Goal: Transaction & Acquisition: Purchase product/service

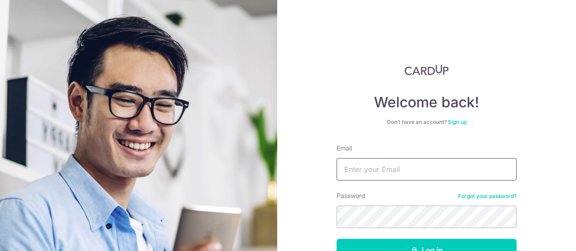
click at [442, 165] on input "Email" at bounding box center [426, 169] width 180 height 22
type input "foohuiping@yahoo.com.sg"
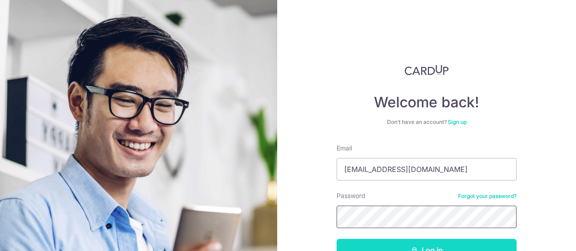
scroll to position [10, 0]
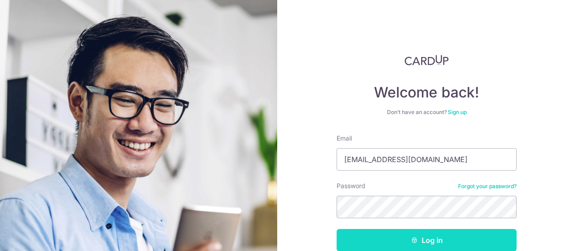
click at [430, 243] on button "Log in" at bounding box center [426, 240] width 180 height 22
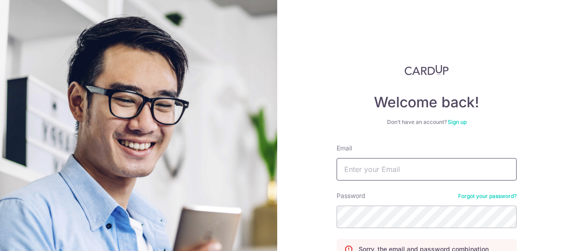
click at [389, 169] on input "Email" at bounding box center [426, 169] width 180 height 22
type input "[EMAIL_ADDRESS][DOMAIN_NAME]"
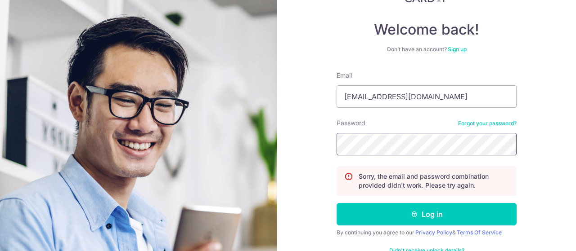
scroll to position [77, 0]
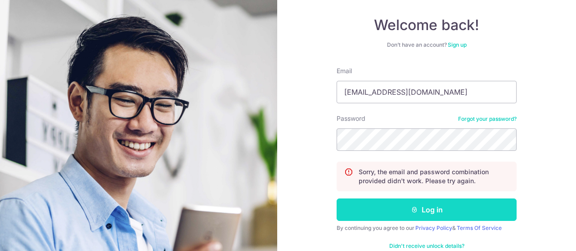
click at [451, 217] on button "Log in" at bounding box center [426, 210] width 180 height 22
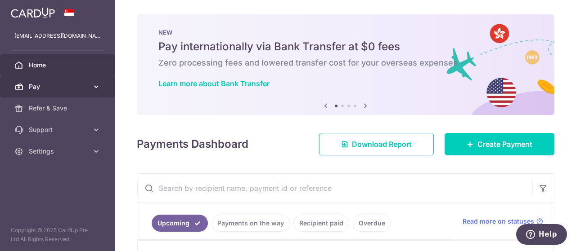
click at [95, 87] on icon at bounding box center [96, 86] width 9 height 9
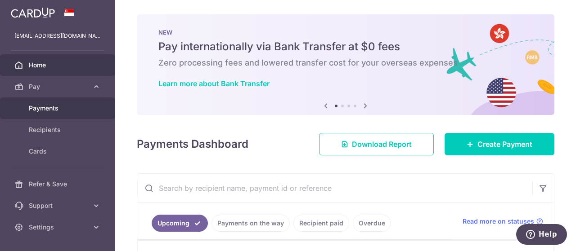
click at [59, 104] on span "Payments" at bounding box center [58, 108] width 59 height 9
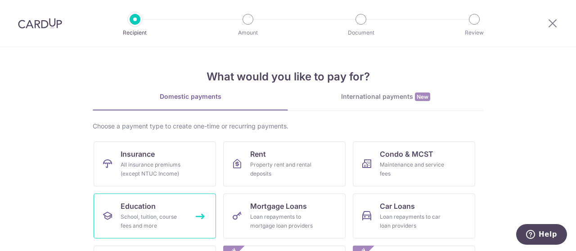
click at [159, 209] on link "Education School, tuition, course fees and more" at bounding box center [155, 216] width 122 height 45
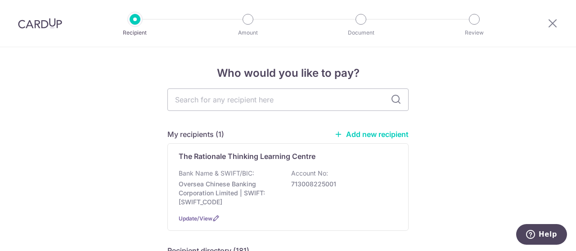
click at [391, 134] on link "Add new recipient" at bounding box center [371, 134] width 74 height 9
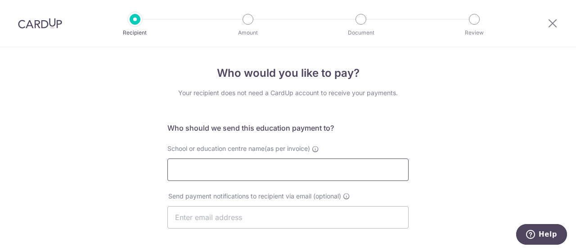
click at [264, 170] on input "School or education centre name(as per invoice)" at bounding box center [287, 170] width 241 height 22
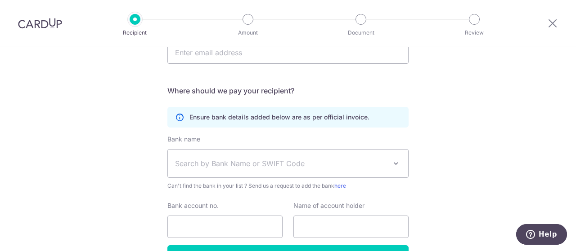
scroll to position [178, 0]
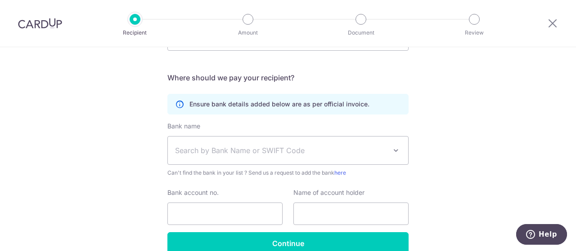
type input "The Humanities Clinic"
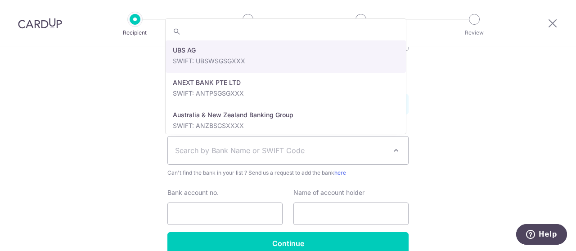
click at [326, 152] on span "Search by Bank Name or SWIFT Code" at bounding box center [280, 150] width 211 height 11
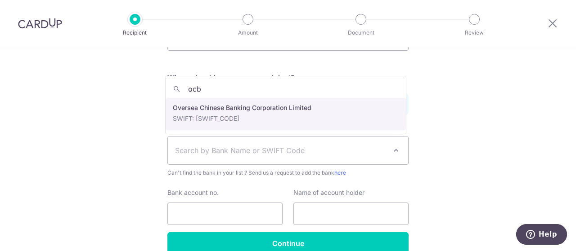
type input "ocbc"
select select "12"
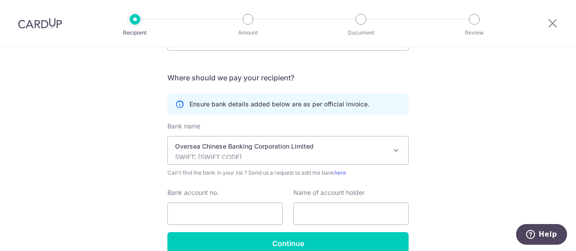
scroll to position [179, 0]
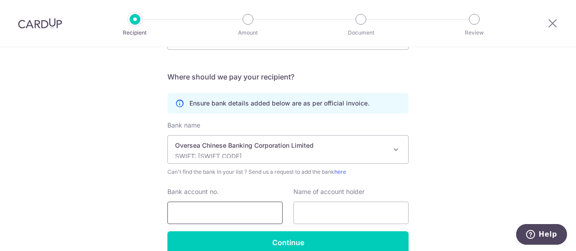
click at [238, 222] on input "Bank account no." at bounding box center [224, 213] width 115 height 22
type input "601-830-086-001"
click at [328, 212] on input "text" at bounding box center [350, 213] width 115 height 22
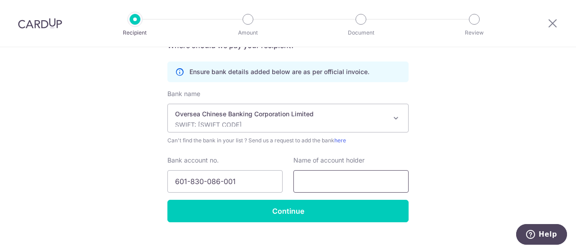
scroll to position [223, 0]
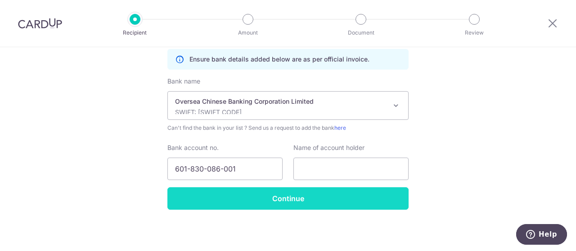
click at [326, 197] on input "Continue" at bounding box center [287, 199] width 241 height 22
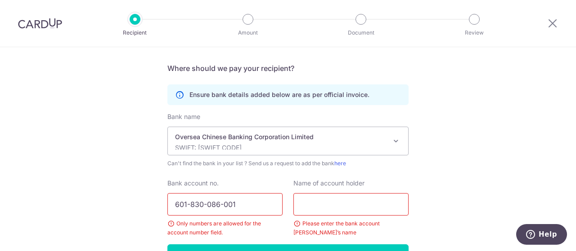
scroll to position [225, 0]
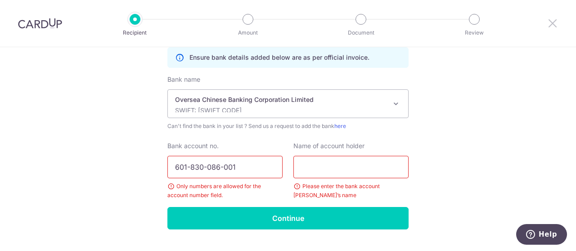
click at [553, 27] on icon at bounding box center [552, 23] width 11 height 11
click at [555, 22] on icon at bounding box center [552, 23] width 11 height 11
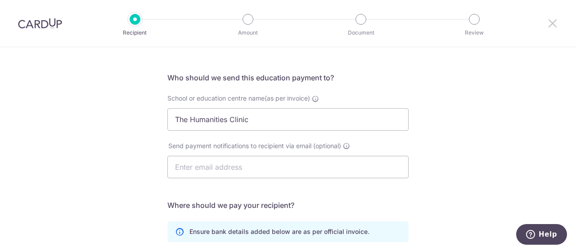
scroll to position [0, 0]
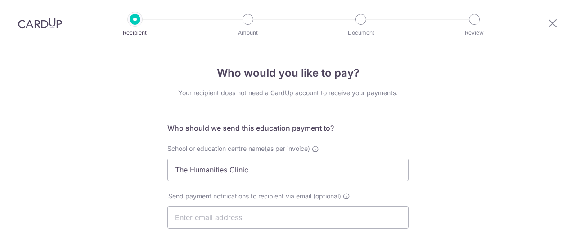
select select "12"
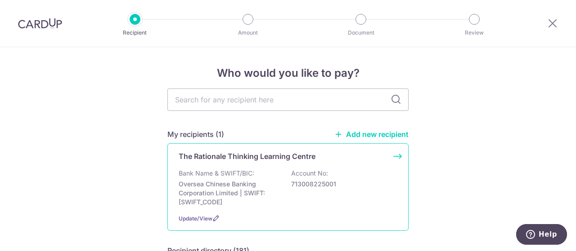
click at [192, 222] on div "Update/View" at bounding box center [288, 218] width 219 height 9
click at [212, 221] on icon at bounding box center [215, 218] width 7 height 7
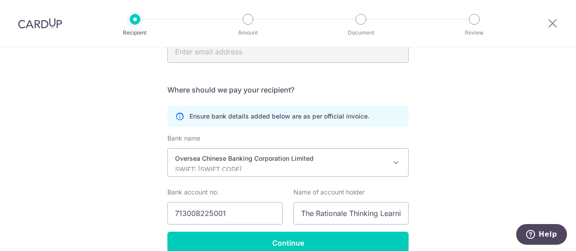
scroll to position [76, 0]
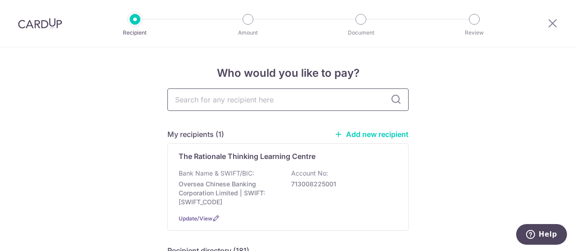
click at [264, 95] on input "text" at bounding box center [287, 100] width 241 height 22
type input "ocbc"
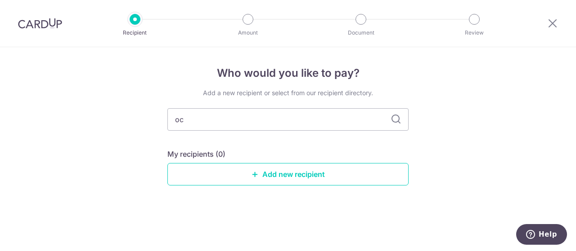
type input "o"
click at [274, 173] on link "Add new recipient" at bounding box center [287, 174] width 241 height 22
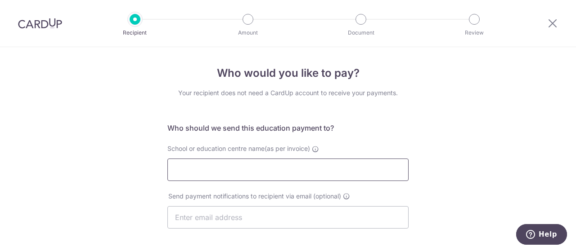
drag, startPoint x: 261, startPoint y: 174, endPoint x: 251, endPoint y: 173, distance: 10.0
click at [251, 173] on input "School or education centre name(as per invoice)" at bounding box center [287, 170] width 241 height 22
type input "The Humanities Clinic LLP"
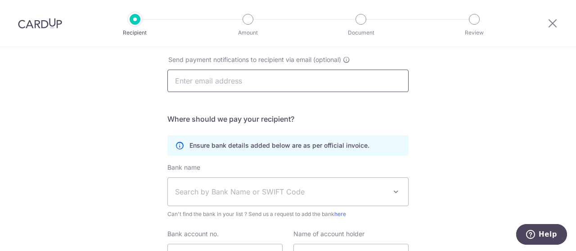
scroll to position [180, 0]
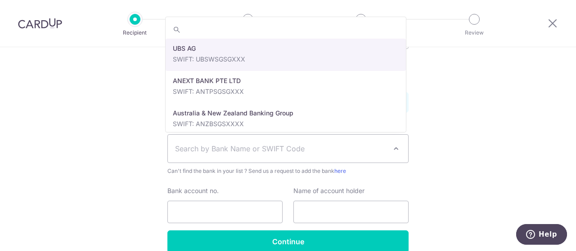
click at [234, 151] on span "Search by Bank Name or SWIFT Code" at bounding box center [280, 148] width 211 height 11
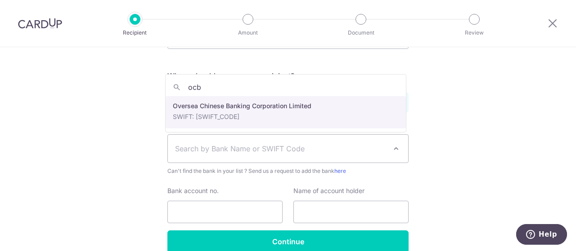
type input "ocbc"
drag, startPoint x: 244, startPoint y: 109, endPoint x: 219, endPoint y: 192, distance: 86.7
select select "12"
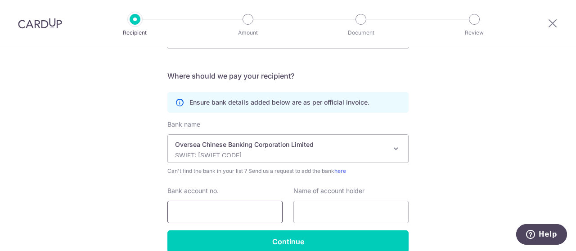
click at [218, 210] on input "Bank account no." at bounding box center [224, 212] width 115 height 22
type input "601830086001"
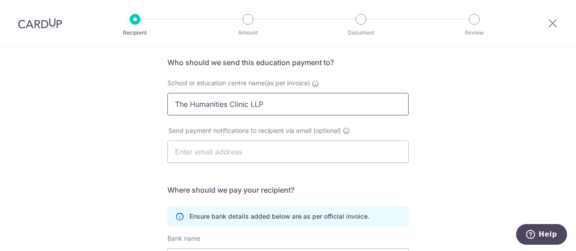
scroll to position [45, 0]
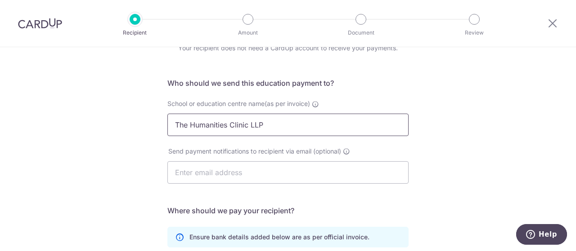
drag, startPoint x: 274, startPoint y: 127, endPoint x: 163, endPoint y: 125, distance: 111.6
click at [163, 125] on div "School or education centre name(as per invoice) The Humanities Clinic LLP" at bounding box center [288, 117] width 252 height 37
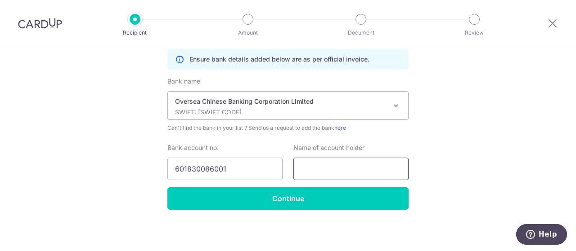
click at [356, 161] on input "text" at bounding box center [350, 169] width 115 height 22
paste input "The Humanities Clinic LLP"
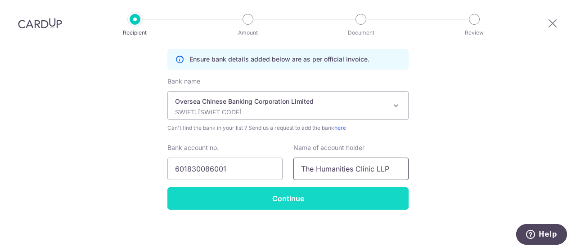
type input "The Humanities Clinic LLP"
click at [314, 200] on input "Continue" at bounding box center [287, 199] width 241 height 22
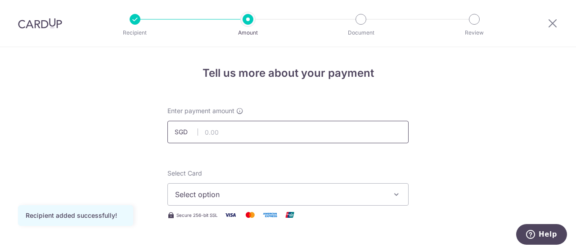
click at [257, 133] on input "text" at bounding box center [287, 132] width 241 height 22
click at [261, 138] on input "text" at bounding box center [287, 132] width 241 height 22
type input "487.50"
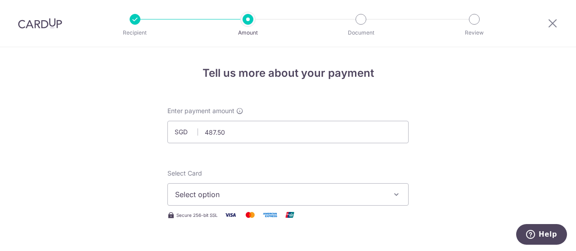
drag, startPoint x: 253, startPoint y: 191, endPoint x: 253, endPoint y: 197, distance: 6.3
click at [252, 197] on span "Select option" at bounding box center [280, 194] width 210 height 11
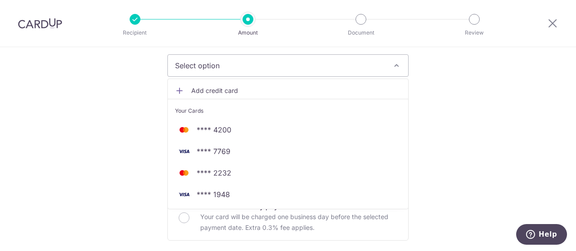
scroll to position [135, 0]
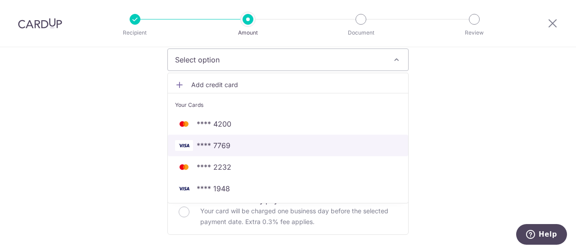
click at [254, 152] on link "**** 7769" at bounding box center [288, 146] width 240 height 22
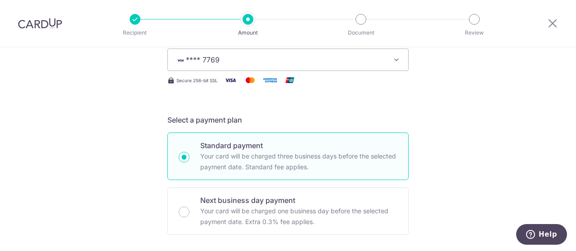
click at [273, 56] on span "**** 7769" at bounding box center [280, 59] width 210 height 11
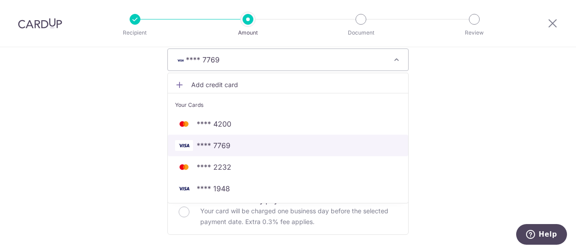
click at [247, 139] on link "**** 7769" at bounding box center [288, 146] width 240 height 22
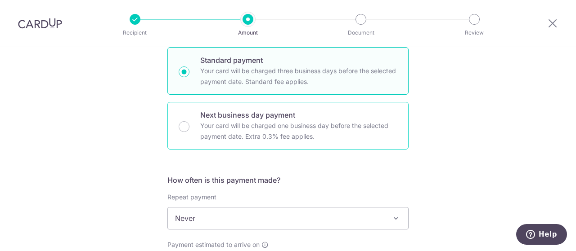
scroll to position [270, 0]
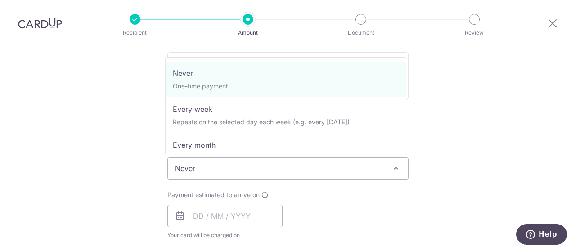
drag, startPoint x: 268, startPoint y: 165, endPoint x: 269, endPoint y: 170, distance: 5.4
click at [269, 170] on span "Never" at bounding box center [288, 169] width 240 height 22
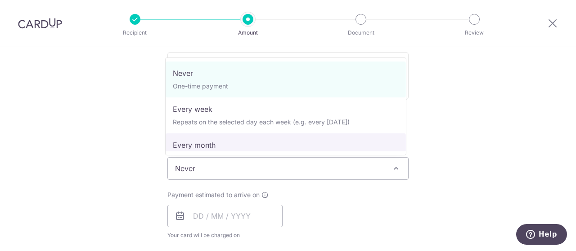
select select "3"
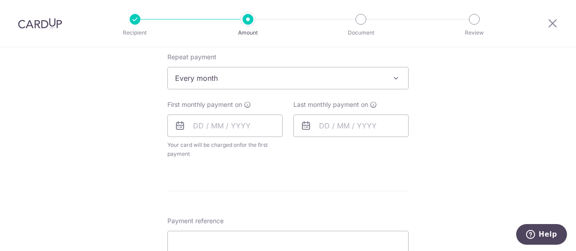
scroll to position [316, 0]
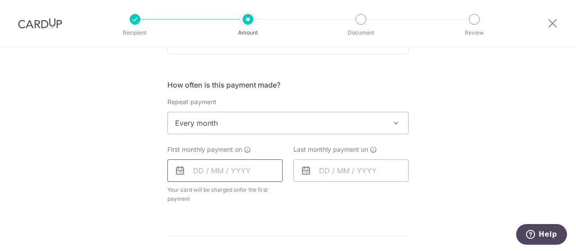
click at [250, 173] on input "text" at bounding box center [224, 171] width 115 height 22
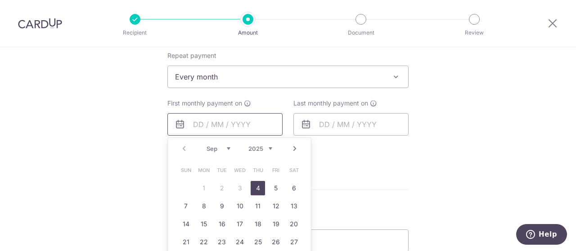
scroll to position [406, 0]
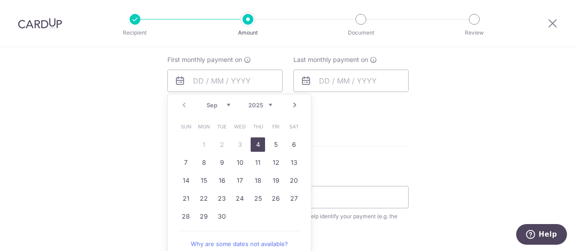
click at [259, 147] on link "4" at bounding box center [257, 145] width 14 height 14
type input "[DATE]"
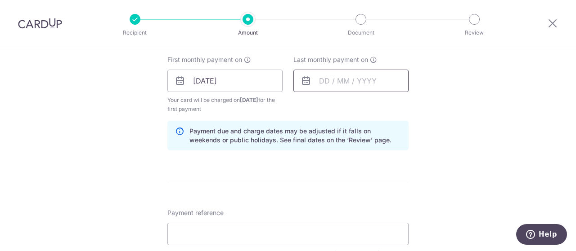
click at [345, 82] on input "text" at bounding box center [350, 81] width 115 height 22
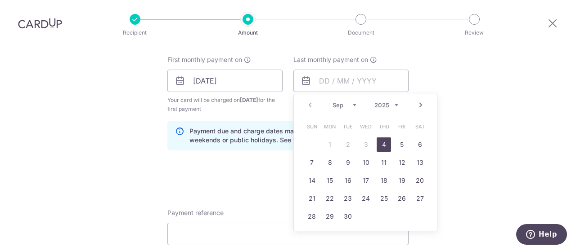
click at [241, 172] on form "Enter payment amount SGD 487.50 487.50 Recipient added successfully! Select Car…" at bounding box center [287, 80] width 241 height 758
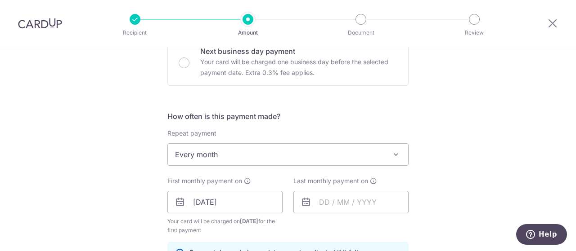
scroll to position [270, 0]
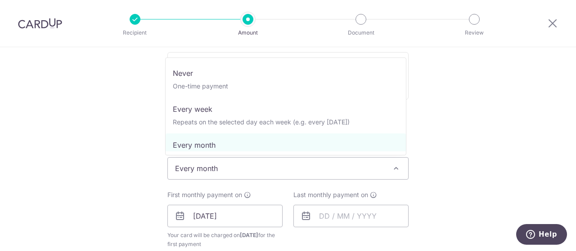
click at [242, 173] on span "Every month" at bounding box center [288, 169] width 240 height 22
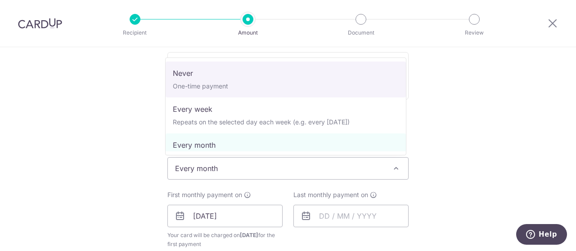
select select "1"
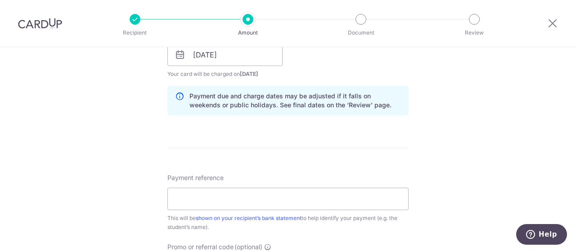
scroll to position [451, 0]
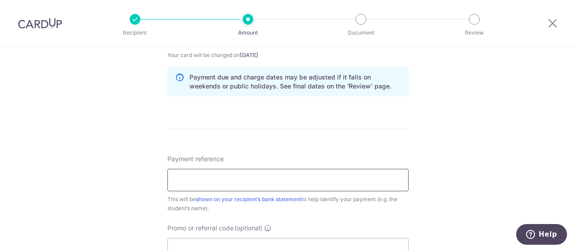
click at [283, 183] on input "Payment reference" at bounding box center [287, 180] width 241 height 22
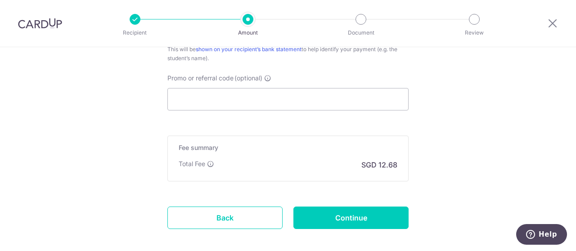
scroll to position [510, 0]
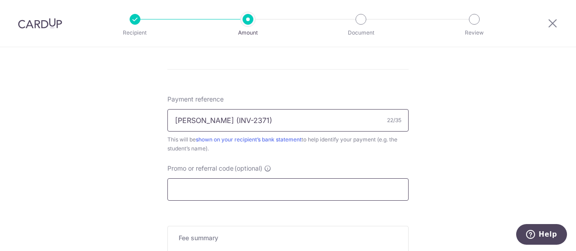
type input "[PERSON_NAME] (INV-2371)"
click at [293, 183] on input "Promo or referral code (optional)" at bounding box center [287, 190] width 241 height 22
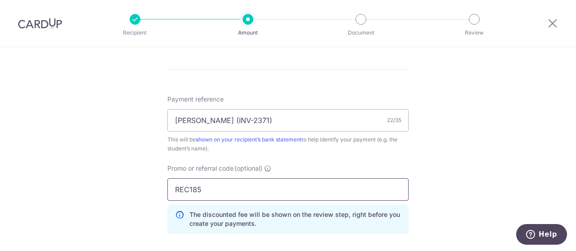
type input "REC185"
click button "Add Card" at bounding box center [0, 0] width 0 height 0
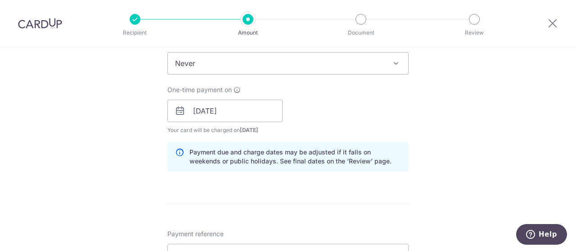
scroll to position [285, 0]
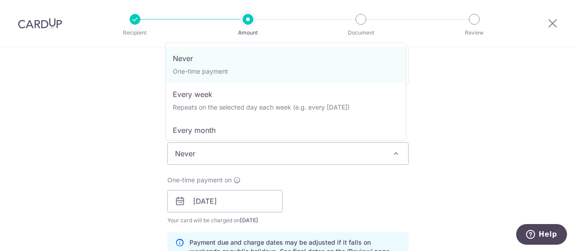
click at [358, 152] on span "Never" at bounding box center [288, 154] width 240 height 22
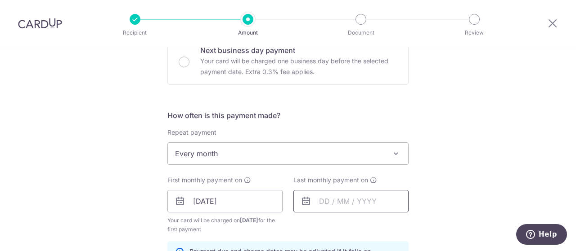
click at [325, 201] on input "text" at bounding box center [350, 201] width 115 height 22
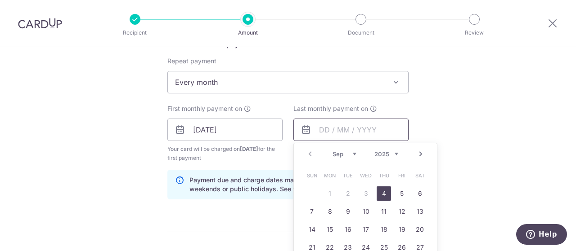
scroll to position [376, 0]
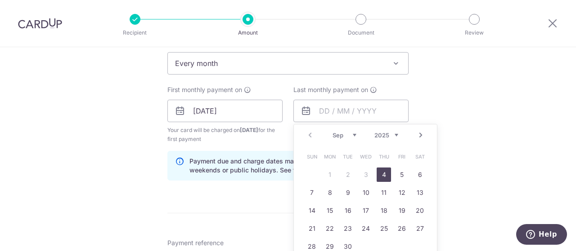
click at [419, 135] on link "Next" at bounding box center [420, 135] width 11 height 11
click at [307, 134] on link "Prev" at bounding box center [309, 135] width 11 height 11
click at [487, 126] on div "Tell us more about your payment Enter payment amount SGD 487.50 487.50 Recipien…" at bounding box center [288, 122] width 576 height 900
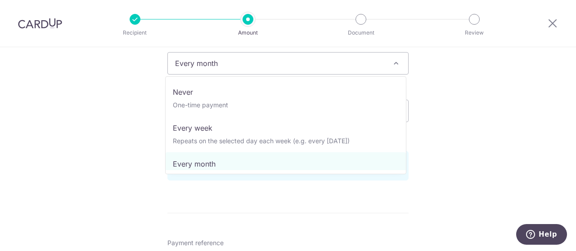
click at [335, 70] on span "Every month" at bounding box center [288, 64] width 240 height 22
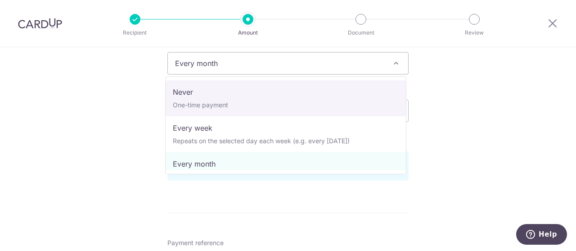
select select "1"
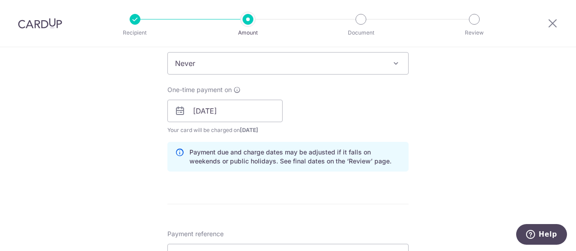
click at [456, 124] on div "Tell us more about your payment Enter payment amount SGD 487.50 487.50 Recipien…" at bounding box center [288, 117] width 576 height 891
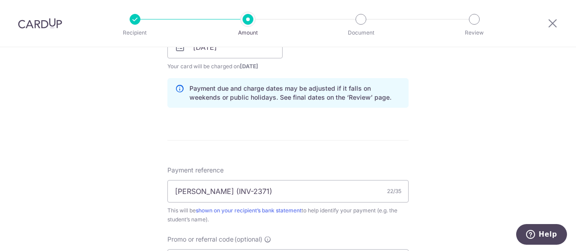
scroll to position [556, 0]
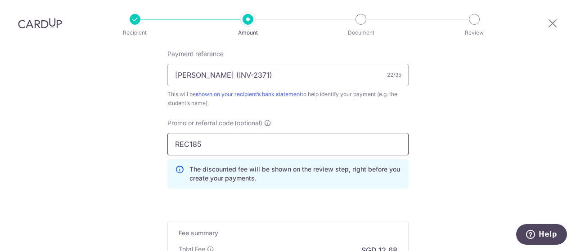
drag, startPoint x: 199, startPoint y: 151, endPoint x: 121, endPoint y: 129, distance: 81.4
type input "OFF225"
drag, startPoint x: 410, startPoint y: 189, endPoint x: 421, endPoint y: 185, distance: 11.9
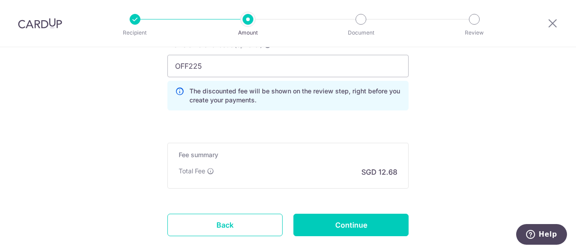
scroll to position [686, 0]
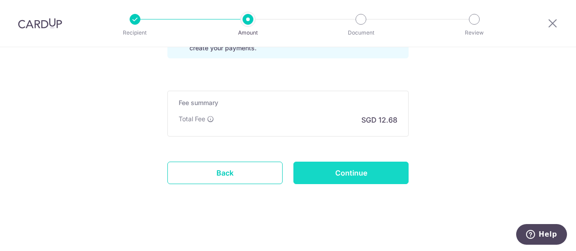
click at [349, 172] on input "Continue" at bounding box center [350, 173] width 115 height 22
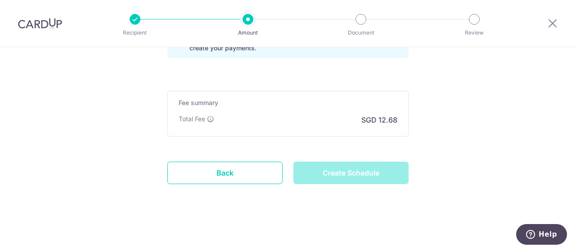
type input "Create Schedule"
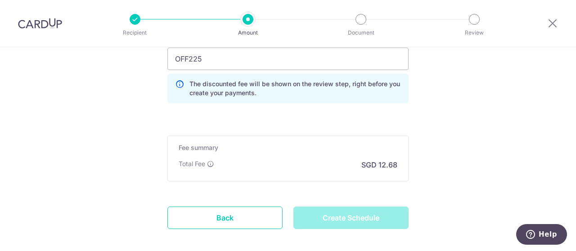
scroll to position [551, 0]
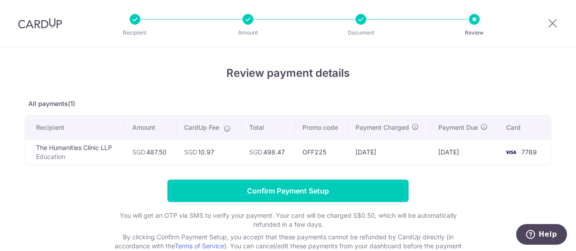
click at [356, 21] on div at bounding box center [360, 19] width 11 height 11
click at [359, 22] on div at bounding box center [360, 19] width 11 height 11
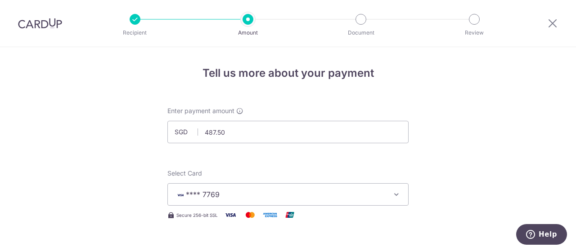
click at [332, 195] on span "**** 7769" at bounding box center [280, 194] width 210 height 11
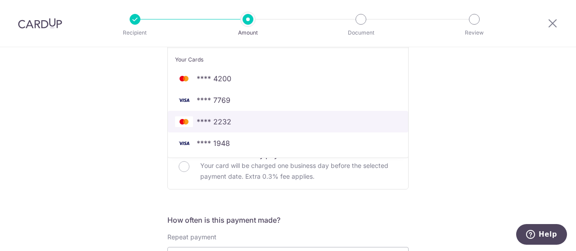
click at [286, 128] on link "**** 2232" at bounding box center [288, 122] width 240 height 22
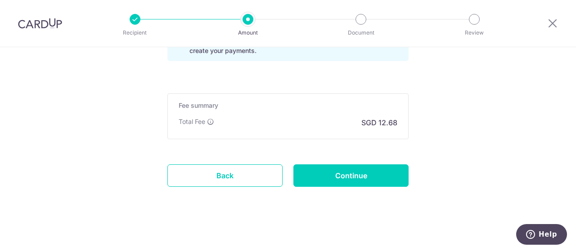
scroll to position [686, 0]
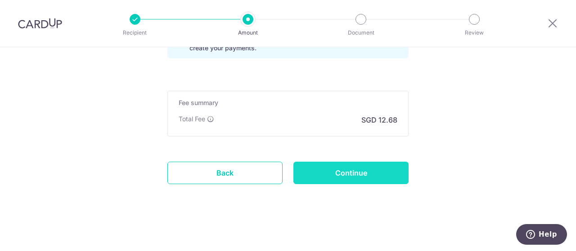
click at [371, 168] on input "Continue" at bounding box center [350, 173] width 115 height 22
type input "Update Schedule"
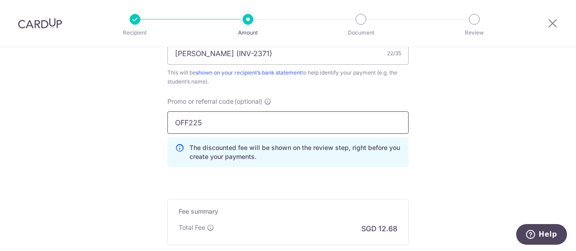
scroll to position [596, 0]
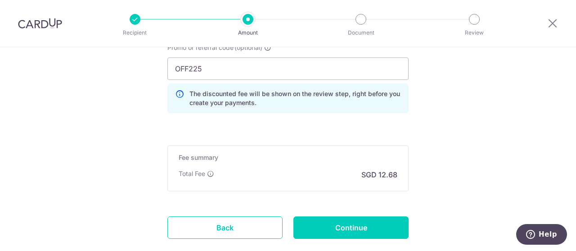
scroll to position [686, 0]
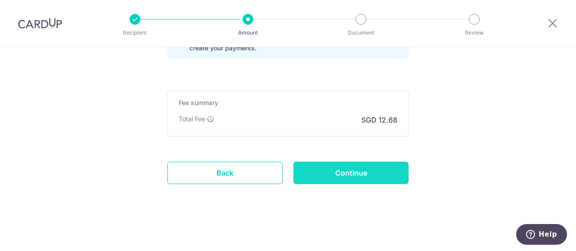
click at [376, 166] on input "Continue" at bounding box center [350, 173] width 115 height 22
type input "Update Schedule"
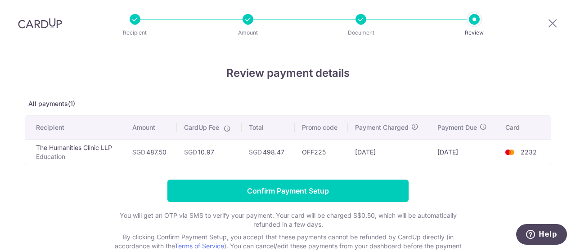
scroll to position [61, 0]
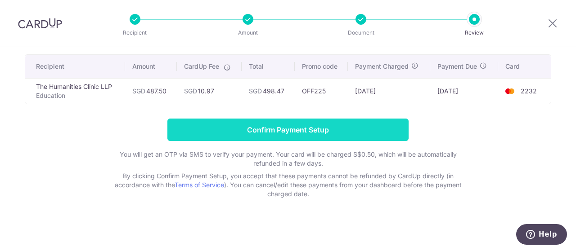
click at [353, 128] on input "Confirm Payment Setup" at bounding box center [287, 130] width 241 height 22
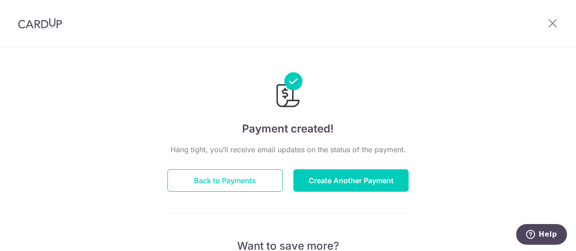
click at [253, 174] on button "Back to Payments" at bounding box center [224, 181] width 115 height 22
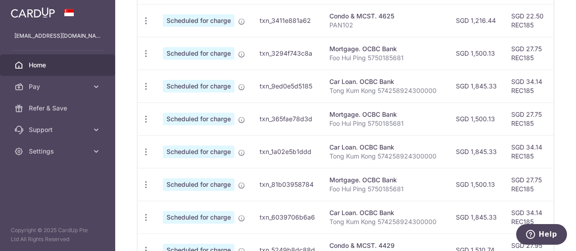
scroll to position [448, 0]
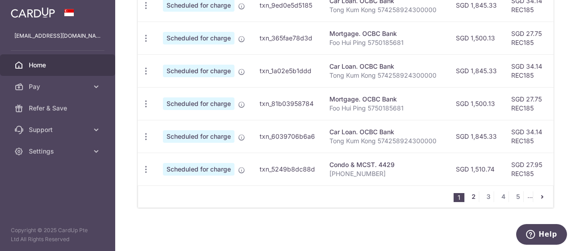
click at [472, 199] on link "2" at bounding box center [473, 197] width 11 height 11
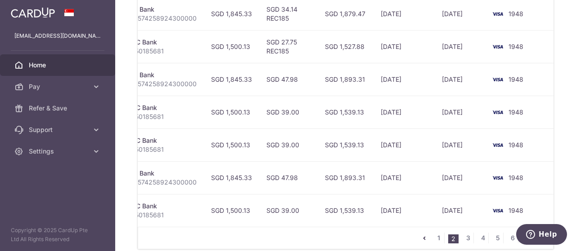
scroll to position [0, 0]
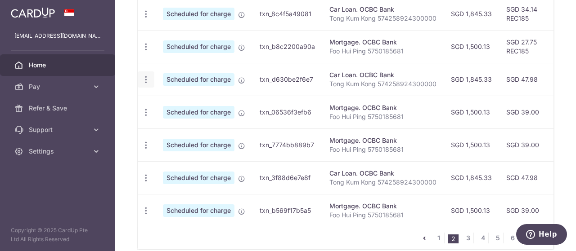
click at [145, 81] on icon "button" at bounding box center [145, 79] width 9 height 9
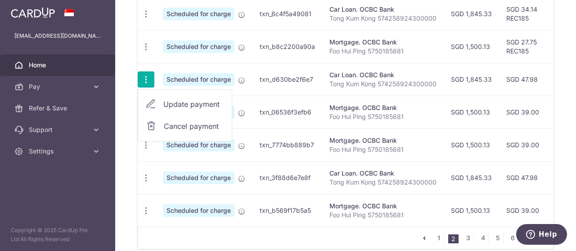
click at [159, 99] on link "Update payment" at bounding box center [185, 105] width 94 height 22
radio input "true"
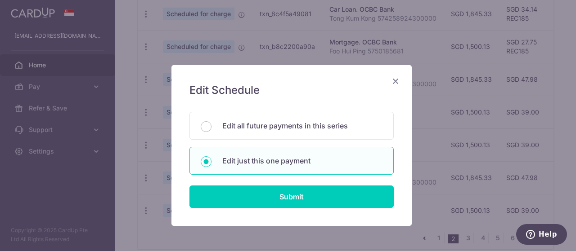
click at [391, 80] on icon "Close" at bounding box center [395, 81] width 11 height 11
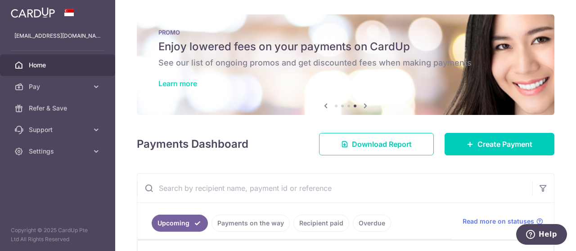
click at [187, 86] on link "Learn more" at bounding box center [177, 83] width 39 height 9
